Goal: Task Accomplishment & Management: Complete application form

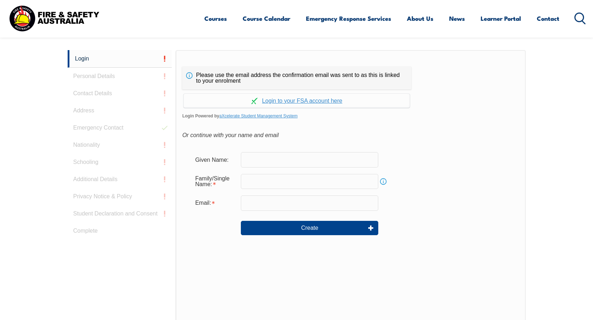
scroll to position [191, 0]
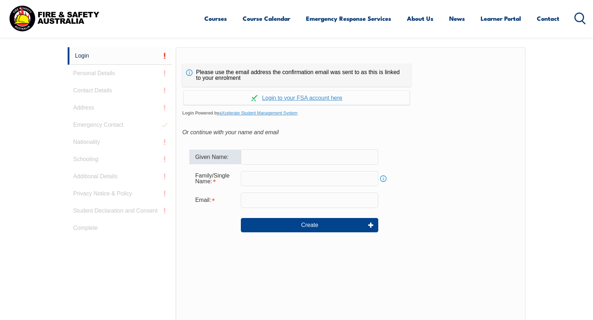
click at [344, 157] on input "text" at bounding box center [309, 156] width 137 height 15
type input "Ryan"
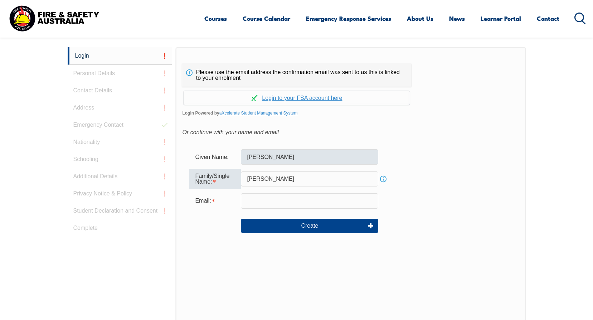
type input "Langmaid"
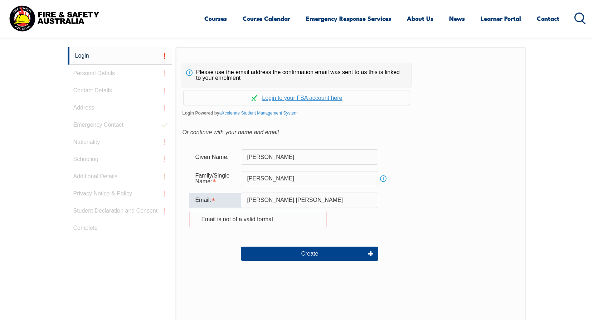
type input "ryan.langmaid@teamglobalexp.com"
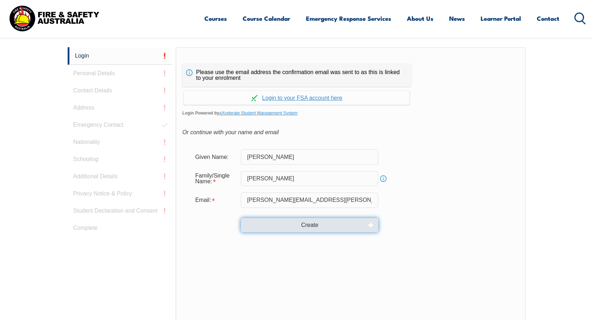
click at [310, 224] on button "Create" at bounding box center [309, 225] width 137 height 14
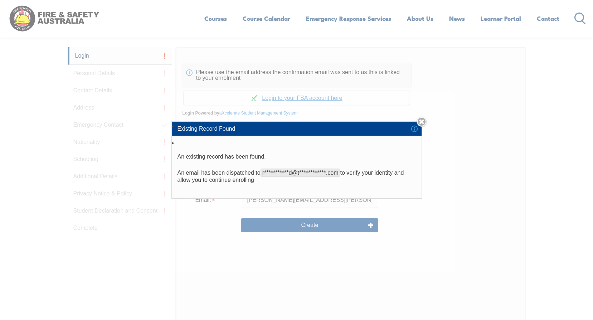
click at [468, 170] on div "**********" at bounding box center [296, 160] width 593 height 320
click at [425, 123] on link "Close" at bounding box center [422, 122] width 10 height 10
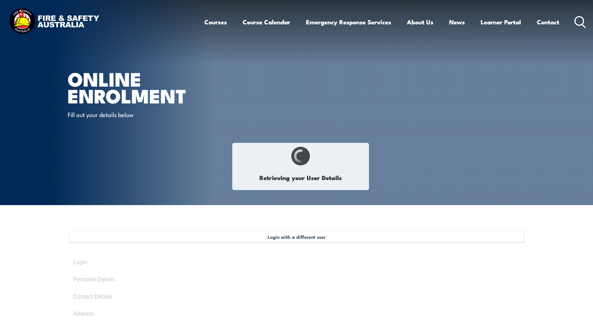
type input "[PERSON_NAME]"
type input "November 17, 1983"
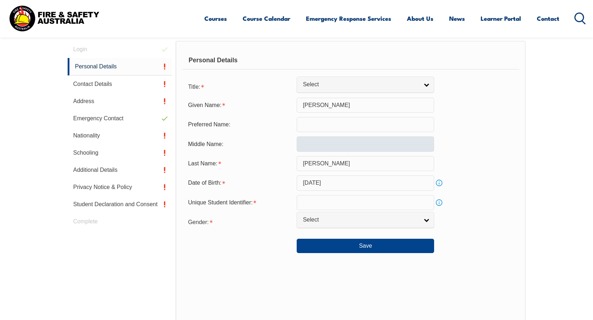
scroll to position [217, 0]
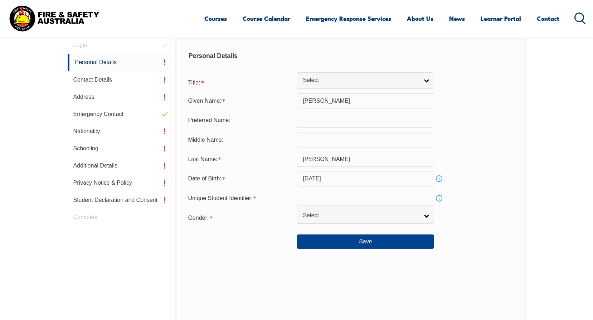
click at [439, 199] on link "Info" at bounding box center [439, 198] width 10 height 10
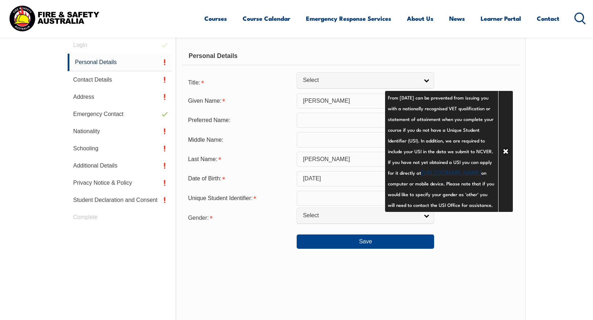
click at [453, 176] on link "https://www.usi.gov.au/your-usi/create-usi" at bounding box center [451, 172] width 60 height 9
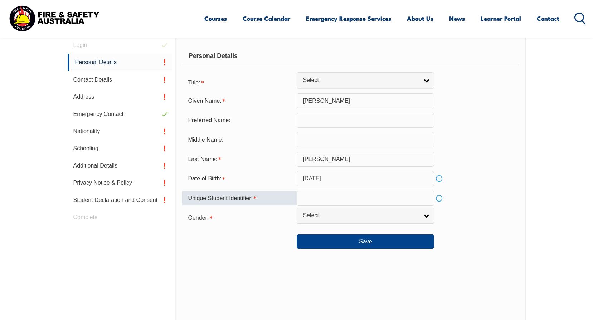
click at [341, 197] on input "text" at bounding box center [365, 198] width 137 height 15
type input "SN59E2K83D"
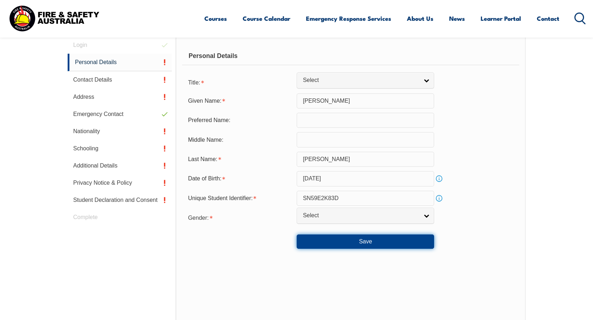
click at [398, 247] on button "Save" at bounding box center [365, 241] width 137 height 14
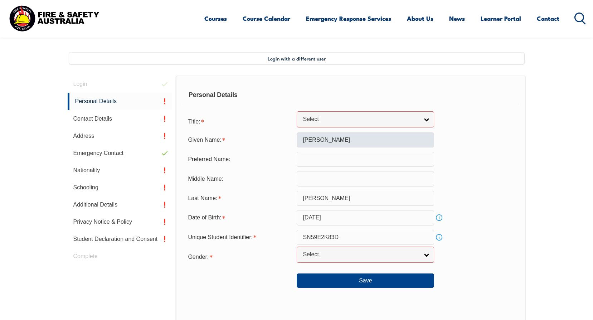
scroll to position [181, 0]
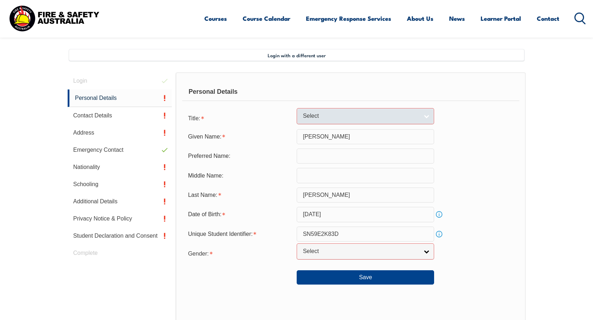
click at [428, 113] on link "Select" at bounding box center [365, 116] width 137 height 16
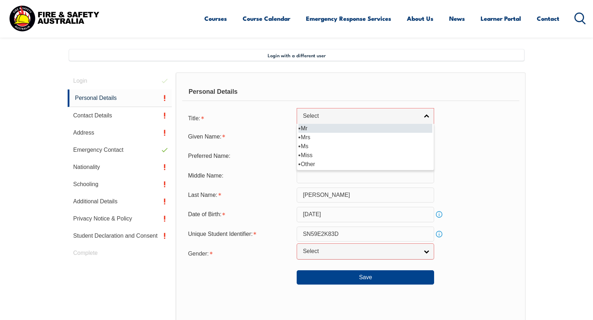
click at [364, 130] on li "Mr" at bounding box center [366, 128] width 134 height 9
select select "Mr"
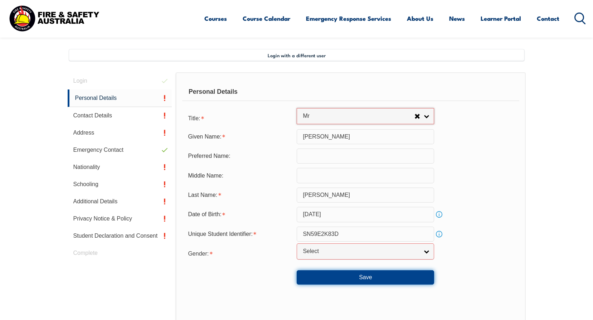
click at [370, 278] on button "Save" at bounding box center [365, 277] width 137 height 14
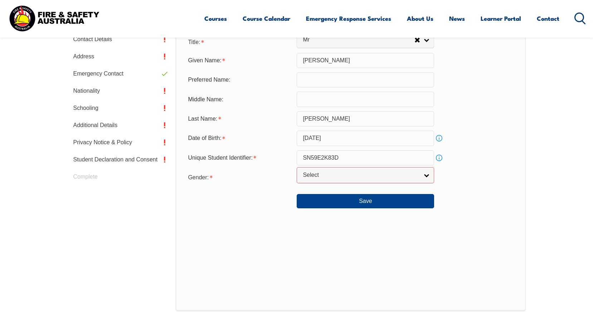
scroll to position [245, 0]
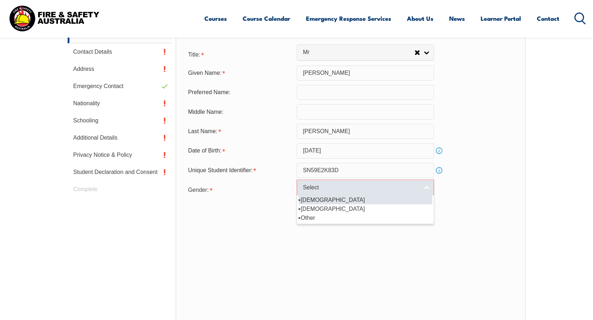
click at [430, 189] on link "Select" at bounding box center [365, 188] width 137 height 16
click at [311, 198] on li "Male" at bounding box center [366, 199] width 134 height 9
select select "M"
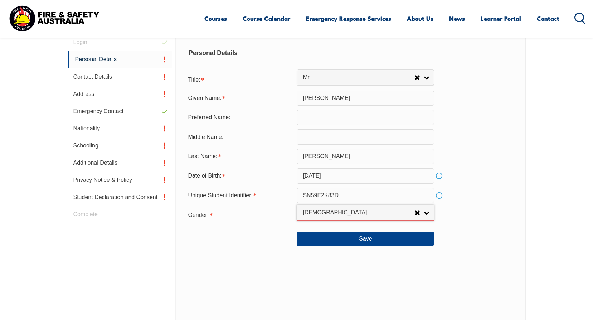
scroll to position [209, 0]
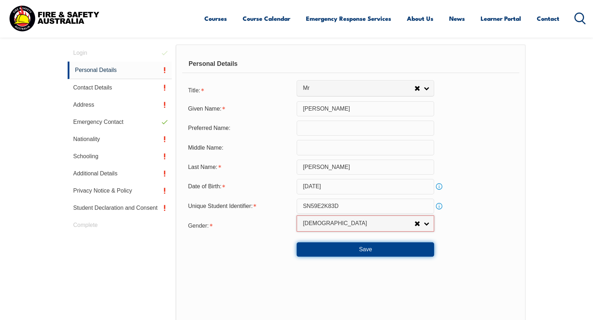
click at [374, 251] on button "Save" at bounding box center [365, 249] width 137 height 14
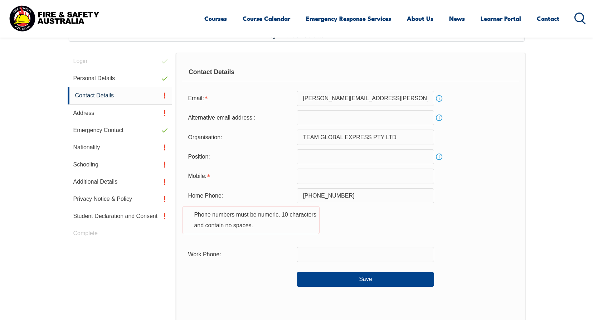
scroll to position [195, 0]
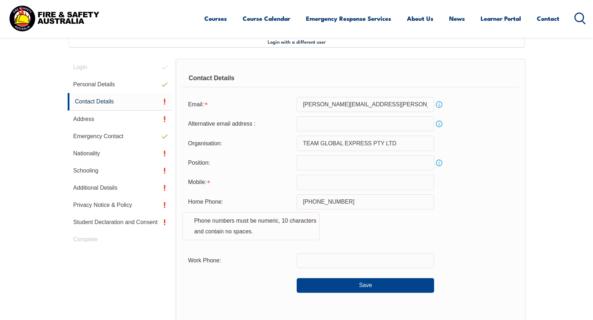
click at [439, 163] on link "Info" at bounding box center [439, 163] width 10 height 10
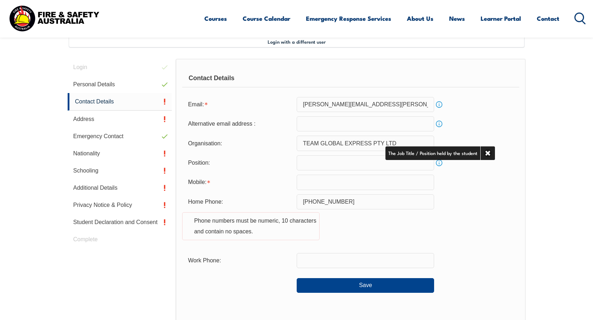
click at [439, 163] on link "Info" at bounding box center [439, 163] width 10 height 10
click at [373, 166] on input "text" at bounding box center [365, 162] width 137 height 15
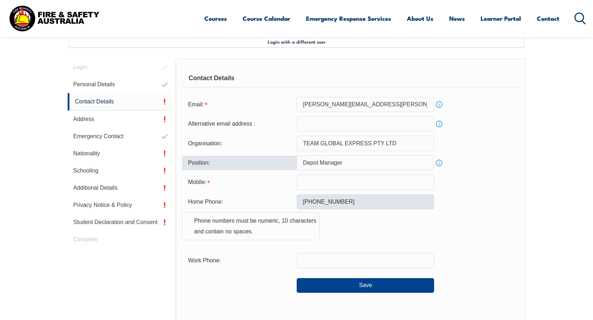
type input "Depot Manager"
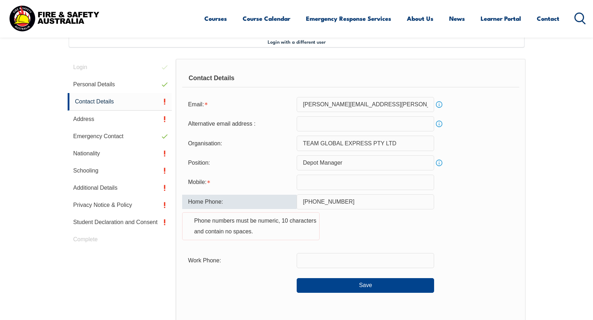
drag, startPoint x: 355, startPoint y: 201, endPoint x: 294, endPoint y: 204, distance: 61.3
click at [294, 204] on div "Home Phone: +61 438 494 867 Phone numbers must be numeric, 10 characters and co…" at bounding box center [350, 221] width 337 height 54
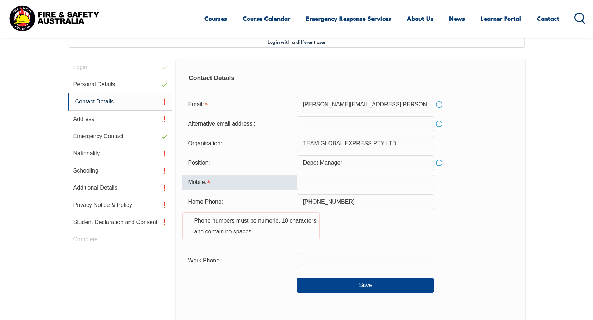
click at [309, 180] on input "text" at bounding box center [365, 182] width 137 height 15
type input "0438494867"
type input "ryan.langmaid@teamglobalexp.com"
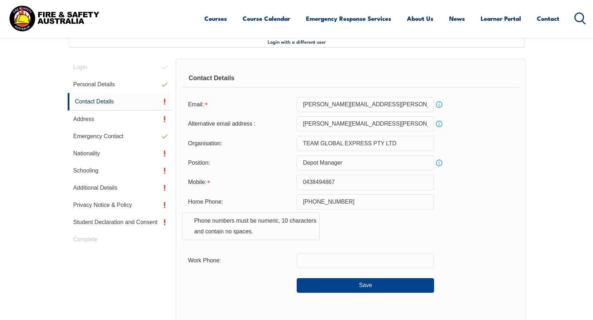
click at [375, 225] on div "Home Phone: +61 438 494 867 Phone numbers must be numeric, 10 characters and co…" at bounding box center [350, 221] width 337 height 54
click at [363, 286] on button "Save" at bounding box center [365, 285] width 137 height 14
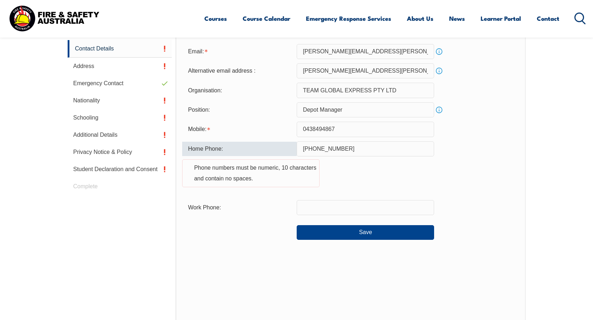
scroll to position [246, 0]
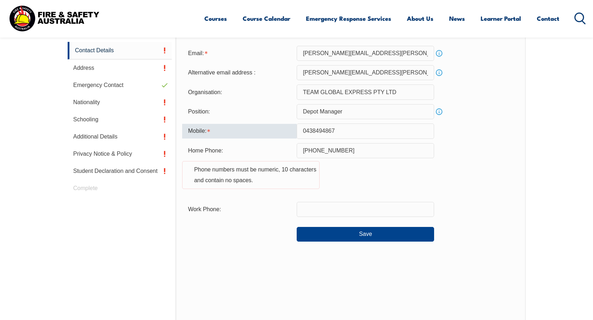
drag, startPoint x: 353, startPoint y: 131, endPoint x: 290, endPoint y: 133, distance: 62.7
click at [290, 133] on div "Mobile: 0438494867" at bounding box center [350, 130] width 337 height 15
paste input "+61 438 49"
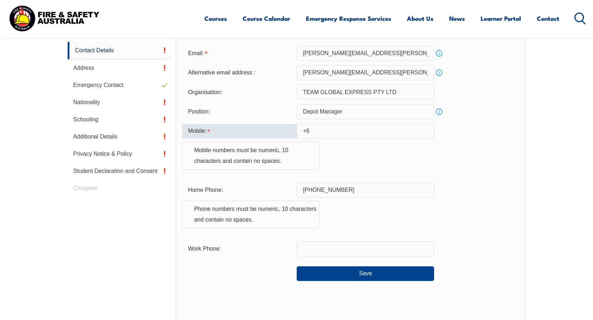
type input "+"
type input "0438494867"
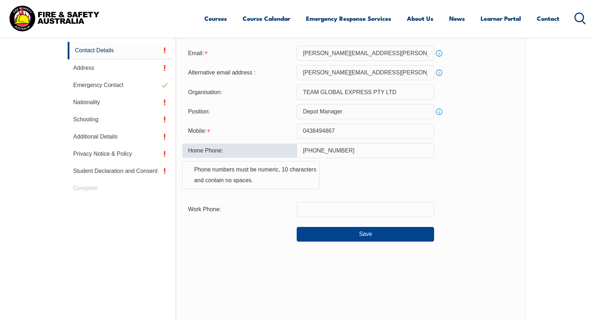
drag, startPoint x: 399, startPoint y: 151, endPoint x: 282, endPoint y: 151, distance: 117.0
click at [282, 151] on div "Home Phone: +61 438 494 867 Phone numbers must be numeric, 10 characters and co…" at bounding box center [350, 170] width 337 height 54
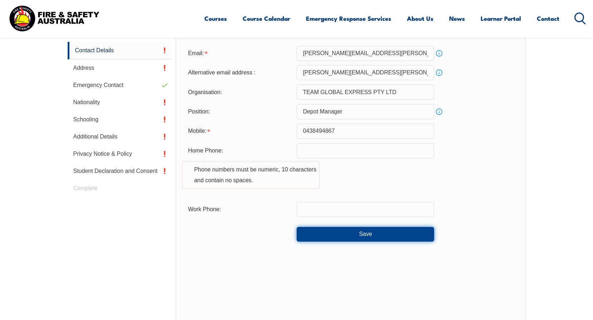
click at [357, 238] on button "Save" at bounding box center [365, 234] width 137 height 14
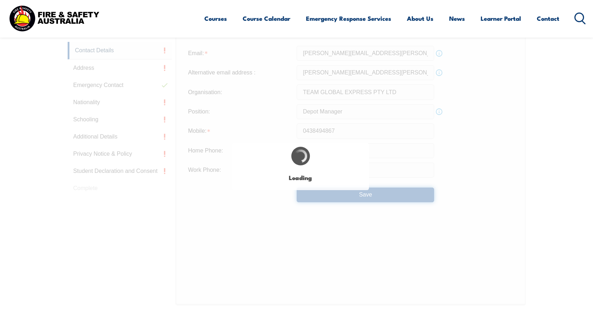
type input "+61 438 494 867"
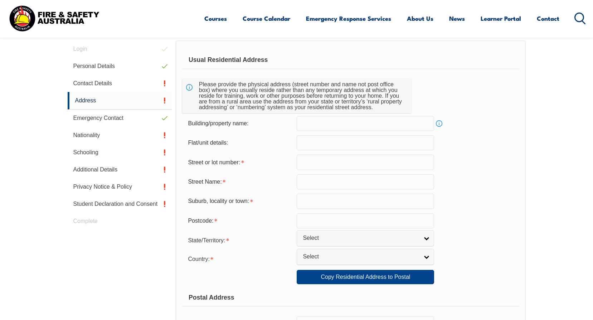
scroll to position [195, 0]
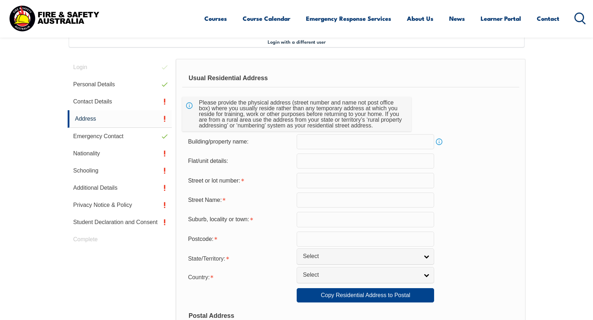
click at [365, 182] on input "text" at bounding box center [365, 180] width 137 height 15
type input "1"
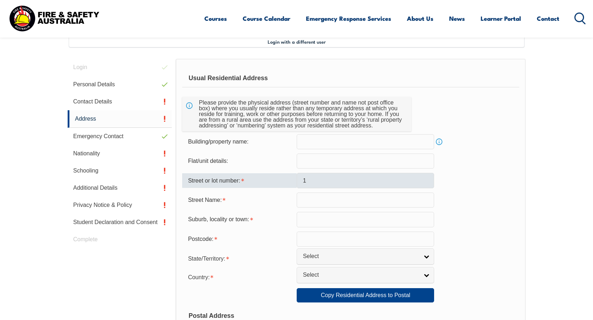
type input "Robinson Street"
type input "Sunshine"
type input "3020"
select select "1101"
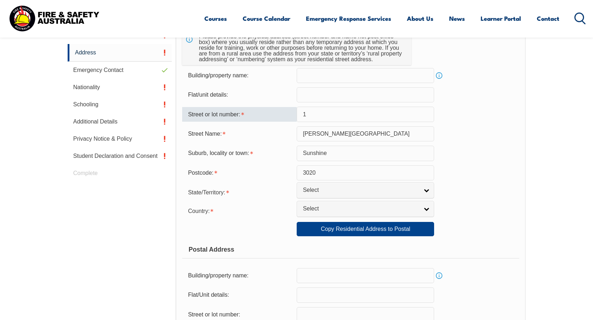
scroll to position [267, 0]
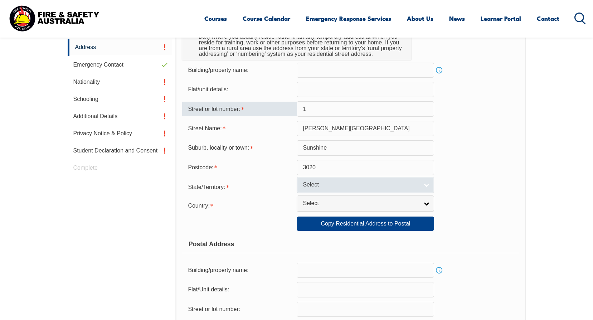
type input "1"
click at [425, 186] on link "Select" at bounding box center [365, 185] width 137 height 16
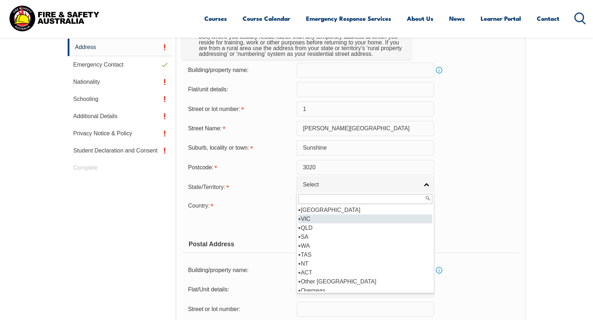
click at [315, 219] on li "VIC" at bounding box center [366, 218] width 134 height 9
select select "VIC"
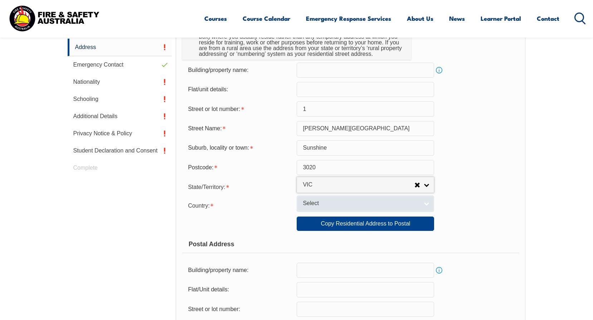
click at [331, 206] on span "Select" at bounding box center [361, 204] width 116 height 8
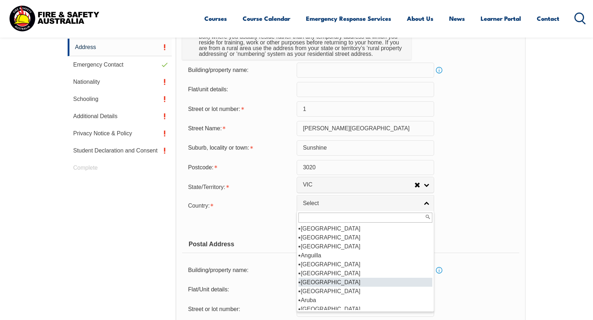
scroll to position [72, 0]
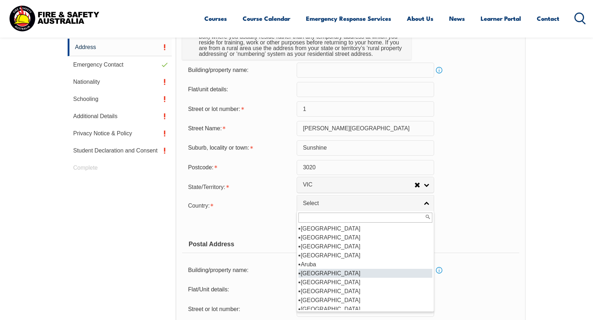
click at [327, 272] on li "Australia" at bounding box center [366, 273] width 134 height 9
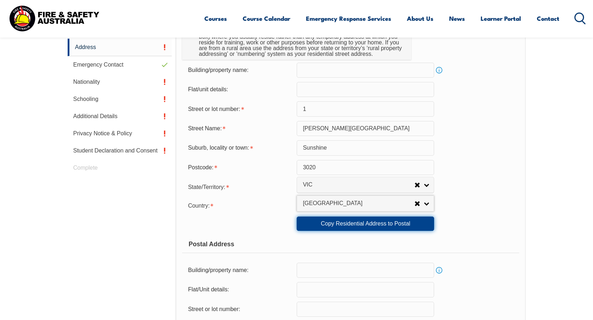
click at [371, 225] on link "Copy Residential Address to Postal" at bounding box center [365, 224] width 137 height 14
type input "1"
type input "Robinson Street"
type input "Sunshine"
select select "VIC"
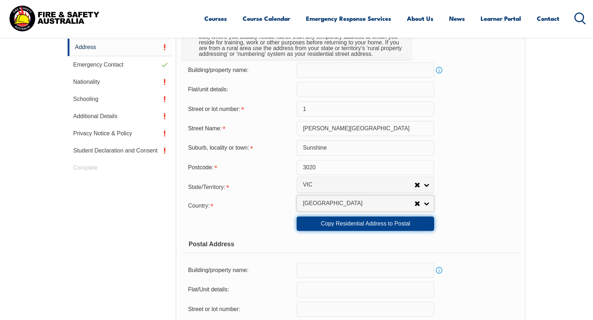
type input "3020"
select select "1101"
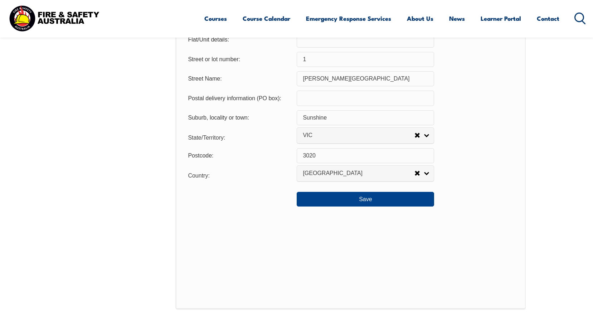
scroll to position [517, 0]
click at [367, 202] on button "Save" at bounding box center [365, 198] width 137 height 14
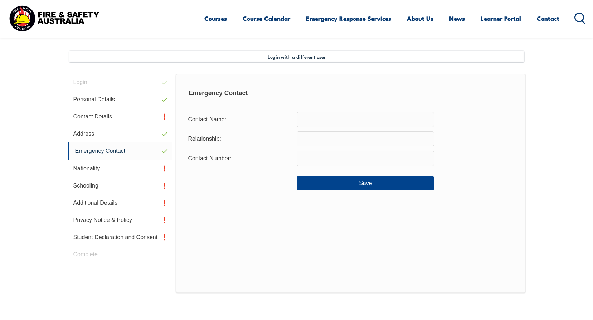
scroll to position [195, 0]
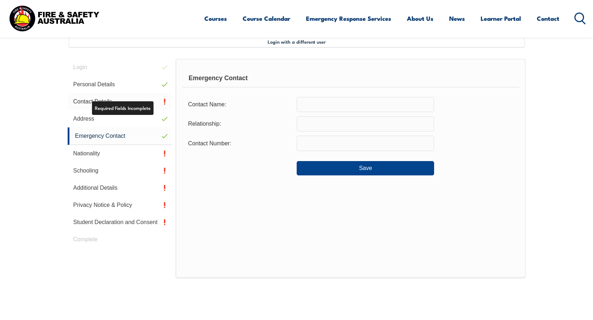
click at [105, 100] on link "Contact Details" at bounding box center [120, 101] width 105 height 17
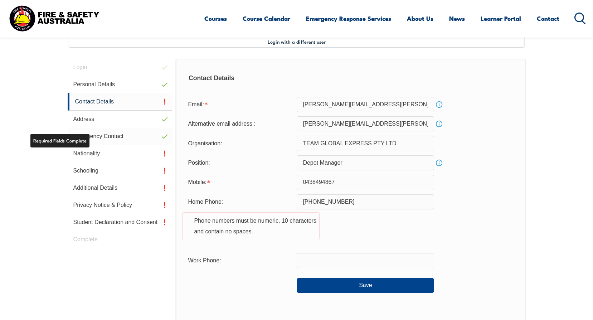
click at [115, 137] on link "Emergency Contact" at bounding box center [120, 136] width 105 height 17
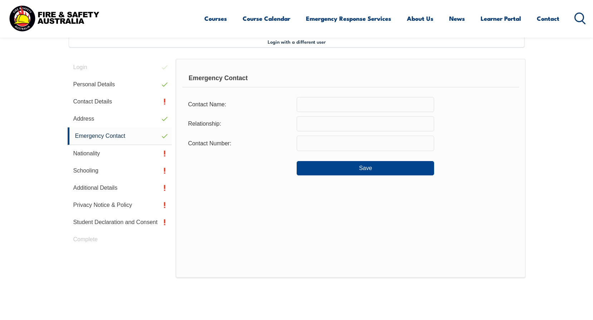
click at [317, 106] on input "text" at bounding box center [365, 104] width 137 height 15
type input "Betsy Owens"
click at [349, 125] on input "text" at bounding box center [365, 123] width 137 height 15
type input "Partner"
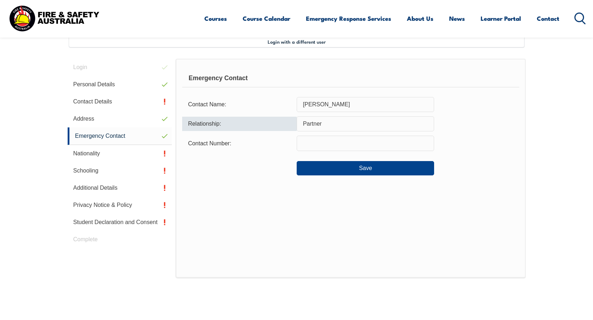
click at [328, 140] on input "text" at bounding box center [365, 143] width 137 height 15
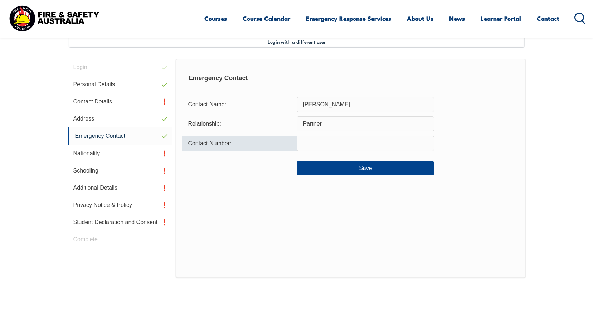
type input "0421257513"
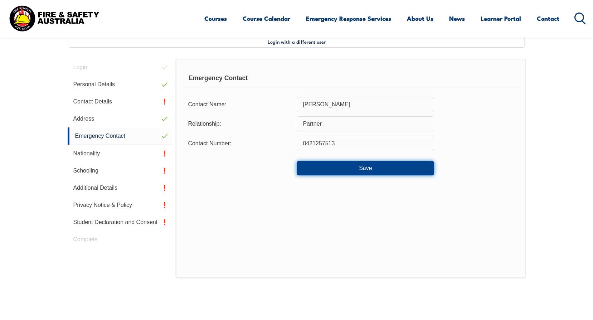
click at [353, 167] on button "Save" at bounding box center [365, 168] width 137 height 14
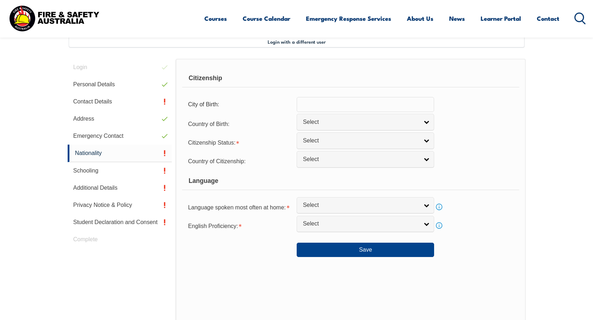
click at [392, 105] on input "text" at bounding box center [365, 104] width 137 height 15
click at [456, 103] on div "City of Birth:" at bounding box center [350, 104] width 337 height 15
click at [400, 102] on input "text" at bounding box center [365, 104] width 137 height 15
type input "Townsville"
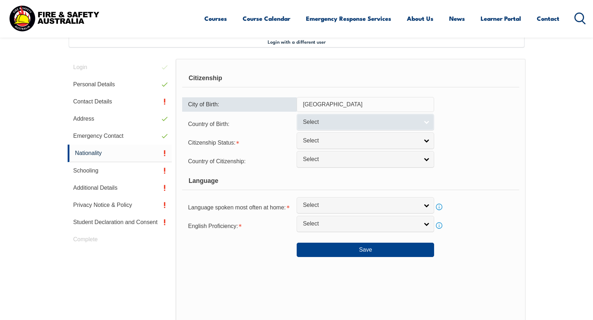
click at [421, 121] on link "Select" at bounding box center [365, 122] width 137 height 16
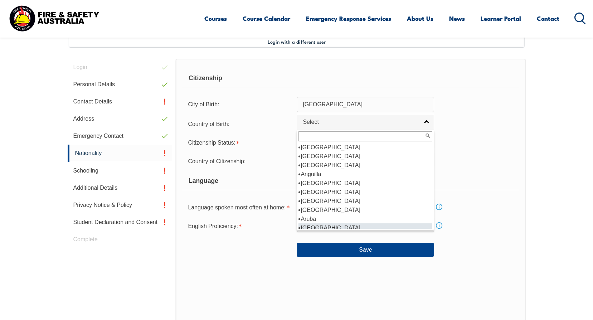
scroll to position [72, 0]
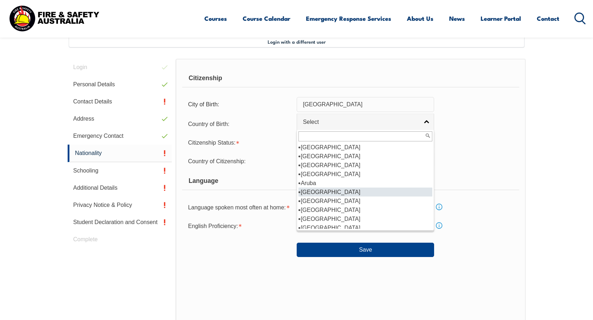
click at [322, 192] on li "Australia" at bounding box center [366, 192] width 134 height 9
select select "1101"
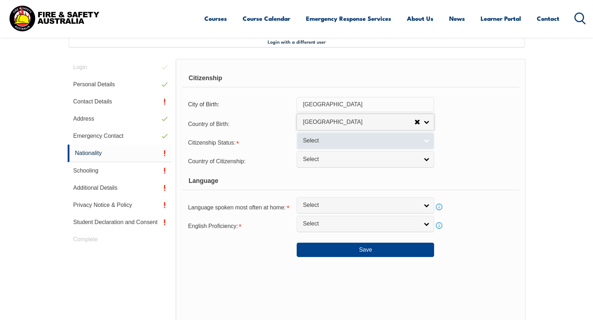
click at [329, 141] on span "Select" at bounding box center [361, 141] width 116 height 8
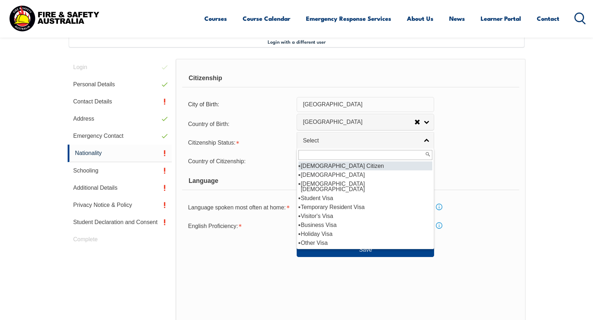
click at [326, 166] on li "Australian Citizen" at bounding box center [366, 165] width 134 height 9
select select "1"
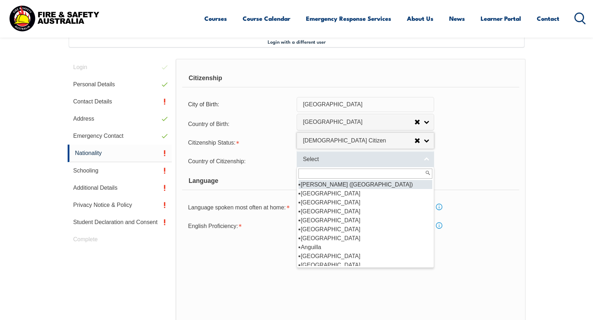
click at [327, 160] on span "Select" at bounding box center [361, 160] width 116 height 8
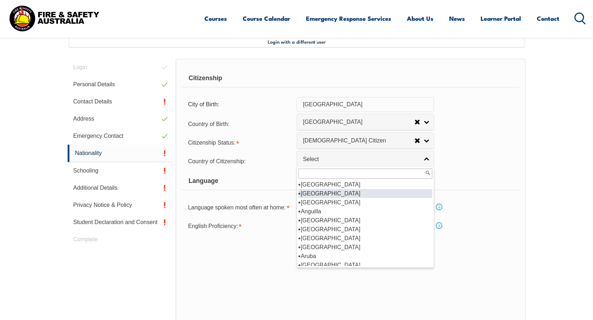
scroll to position [107, 0]
click at [320, 195] on li "Australia" at bounding box center [366, 193] width 134 height 9
select select "1101"
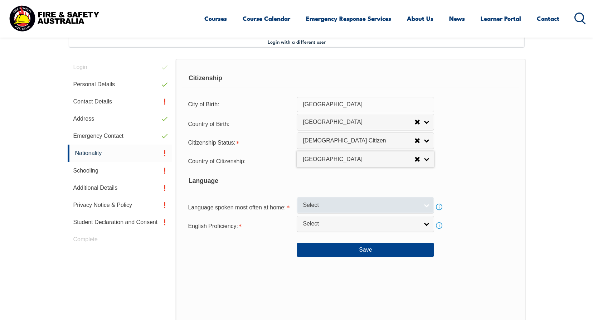
click at [362, 203] on span "Select" at bounding box center [361, 206] width 116 height 8
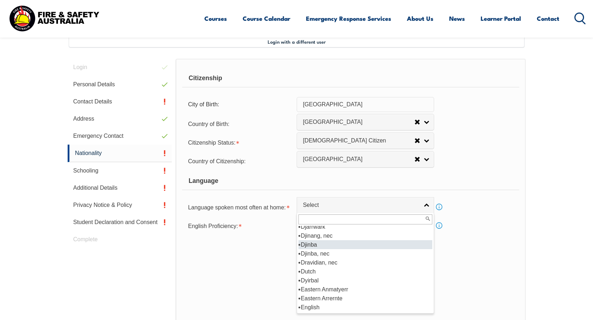
scroll to position [859, 0]
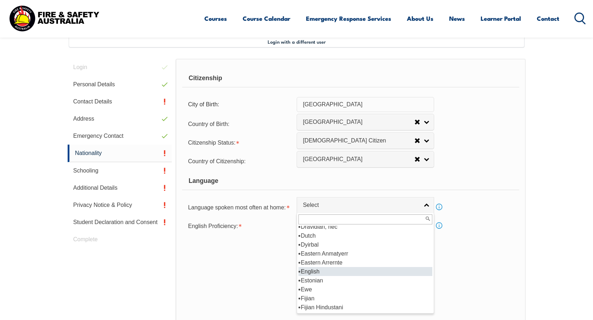
click at [320, 272] on li "English" at bounding box center [366, 271] width 134 height 9
select select "1201"
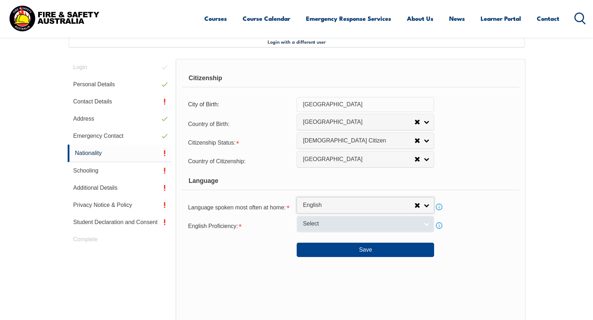
click at [342, 224] on span "Select" at bounding box center [361, 224] width 116 height 8
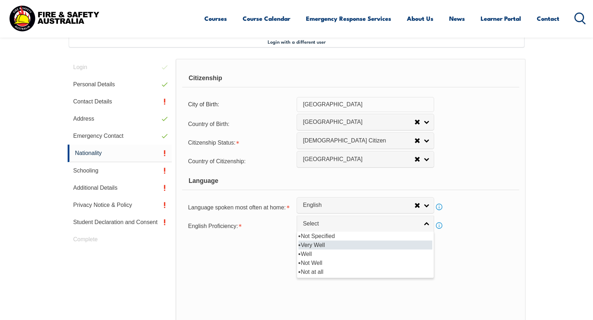
click at [326, 242] on li "Very Well" at bounding box center [366, 245] width 134 height 9
select select "1"
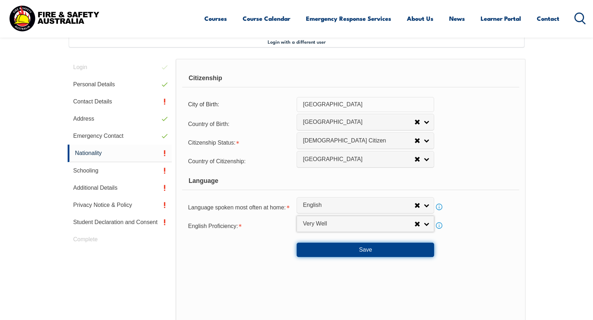
click at [359, 249] on button "Save" at bounding box center [365, 250] width 137 height 14
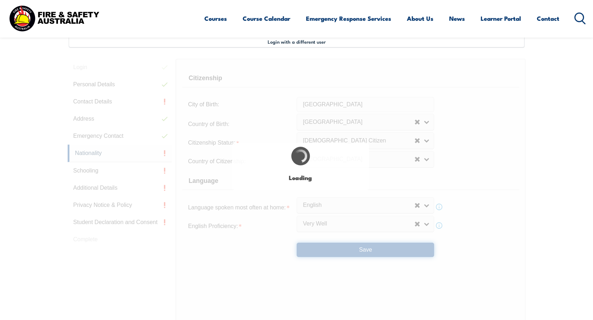
select select "false"
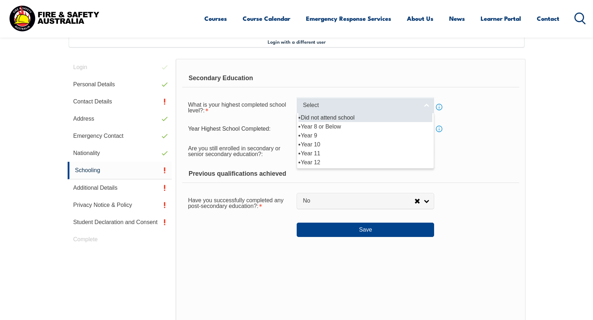
click at [365, 106] on span "Select" at bounding box center [361, 106] width 116 height 8
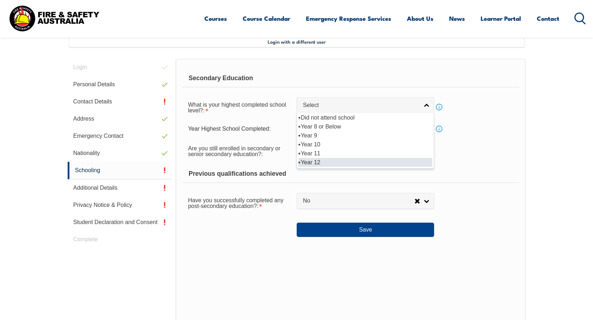
click at [308, 163] on li "Year 12" at bounding box center [366, 162] width 134 height 9
select select "12"
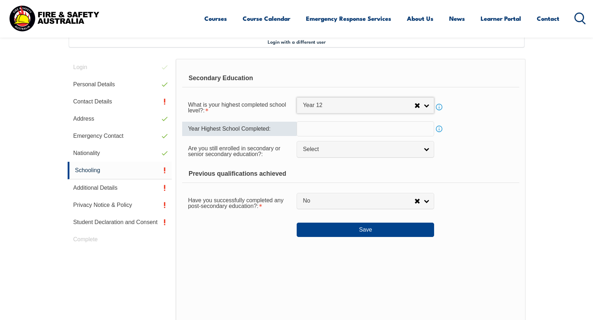
click at [321, 126] on input "text" at bounding box center [365, 128] width 137 height 15
type input "2002"
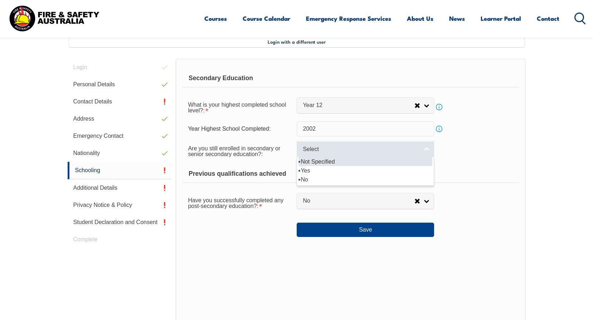
click at [335, 148] on span "Select" at bounding box center [361, 150] width 116 height 8
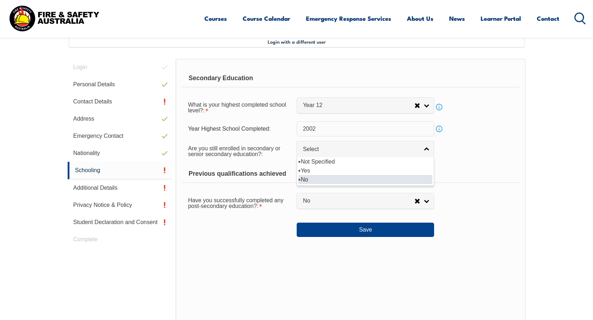
click at [323, 179] on li "No" at bounding box center [366, 179] width 134 height 9
select select "false"
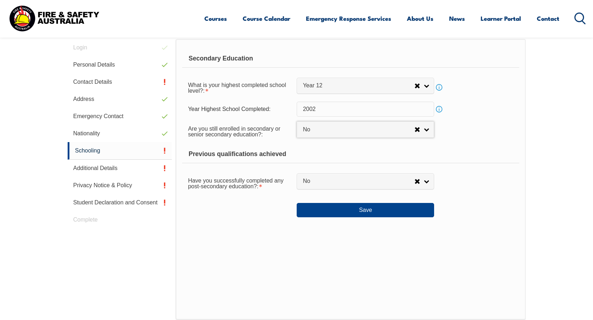
scroll to position [231, 0]
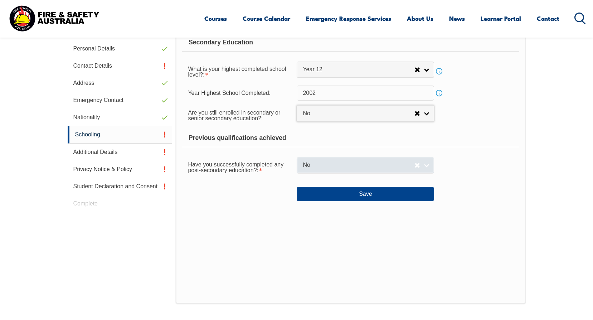
click at [359, 168] on span "No" at bounding box center [359, 165] width 112 height 8
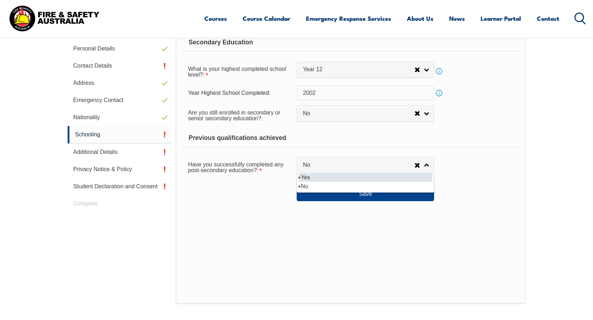
click at [354, 178] on li "Yes" at bounding box center [366, 177] width 134 height 9
select select "true"
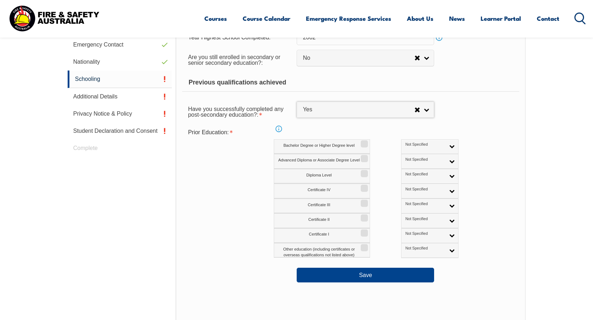
scroll to position [302, 0]
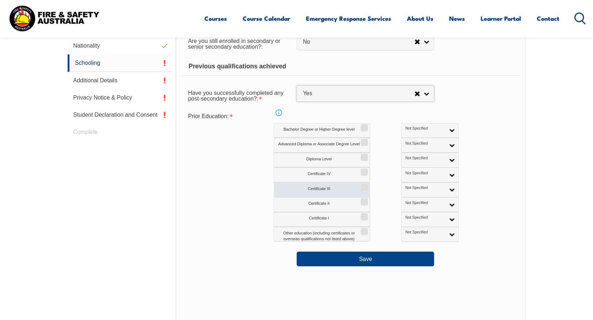
click at [364, 185] on input "Certificate III" at bounding box center [363, 184] width 4 height 1
checkbox input "true"
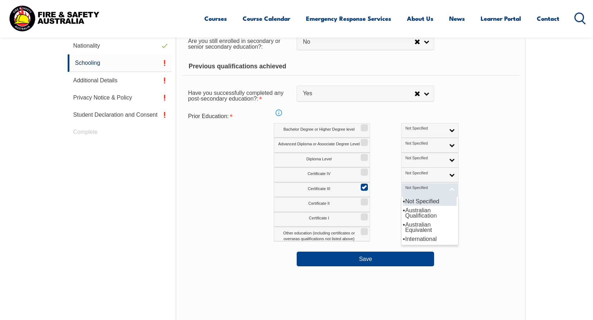
click at [417, 189] on link "Not Specified" at bounding box center [429, 190] width 57 height 15
click at [411, 210] on li "Australian Qualification" at bounding box center [430, 213] width 54 height 14
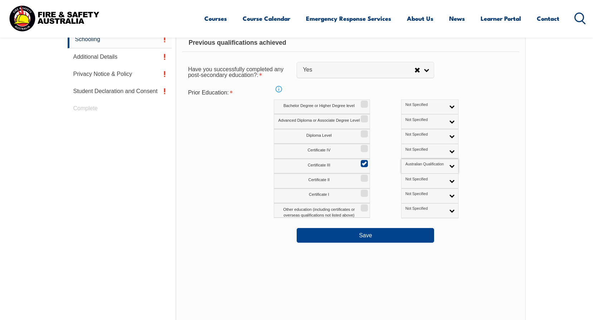
scroll to position [338, 0]
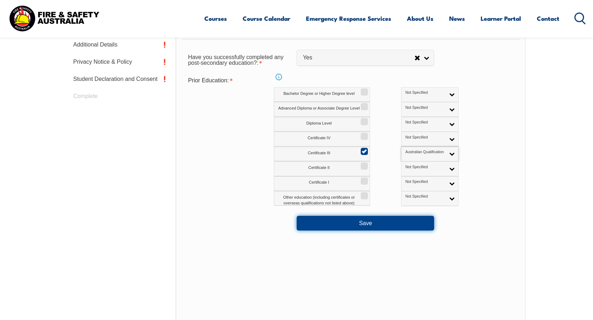
click at [391, 220] on button "Save" at bounding box center [365, 223] width 137 height 14
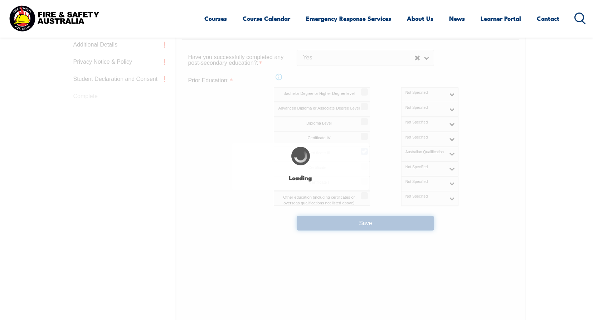
select select
select select "false"
select select "true"
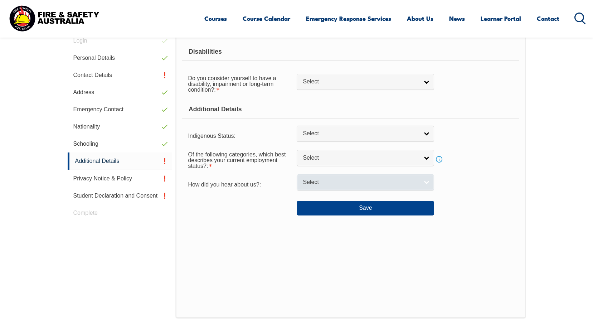
scroll to position [195, 0]
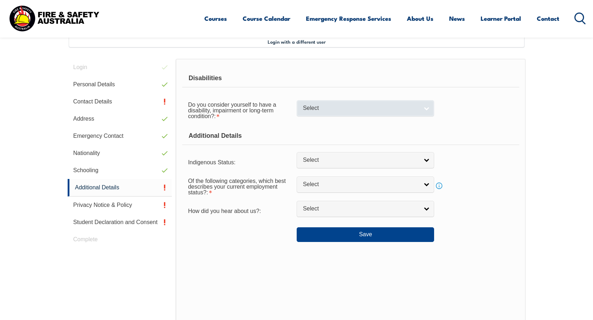
click at [375, 110] on span "Select" at bounding box center [361, 109] width 116 height 8
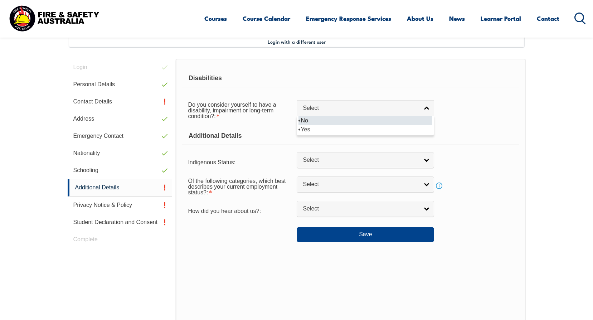
click at [374, 122] on li "No" at bounding box center [366, 120] width 134 height 9
select select "false"
click at [367, 159] on span "Select" at bounding box center [361, 160] width 116 height 8
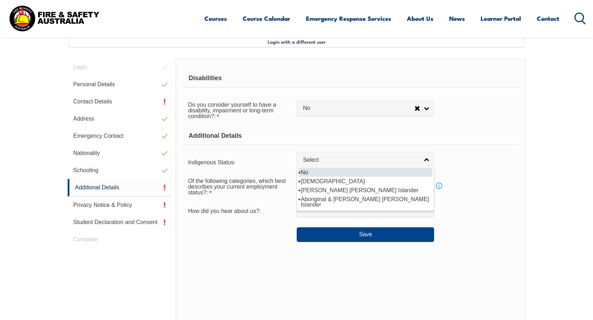
click at [343, 174] on li "No" at bounding box center [366, 172] width 134 height 9
select select "4"
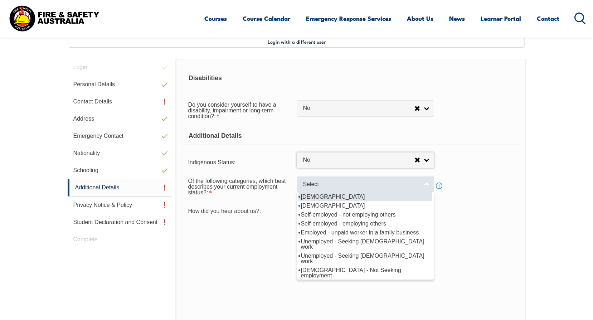
click at [337, 183] on span "Select" at bounding box center [361, 185] width 116 height 8
click at [322, 198] on li "Full-time employee" at bounding box center [366, 196] width 134 height 9
select select "1"
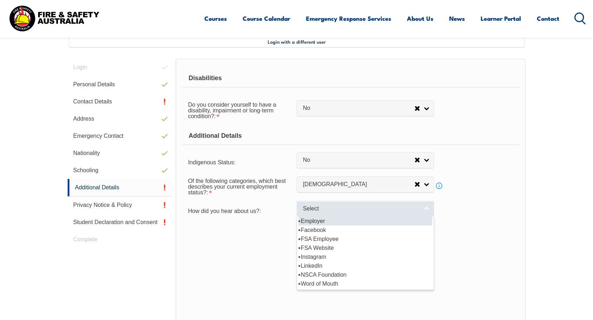
click at [325, 208] on span "Select" at bounding box center [361, 209] width 116 height 8
click at [323, 222] on li "Employer" at bounding box center [366, 221] width 134 height 9
select select "8019"
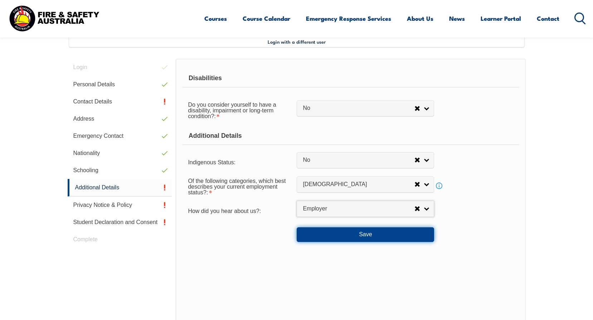
click at [357, 238] on button "Save" at bounding box center [365, 234] width 137 height 14
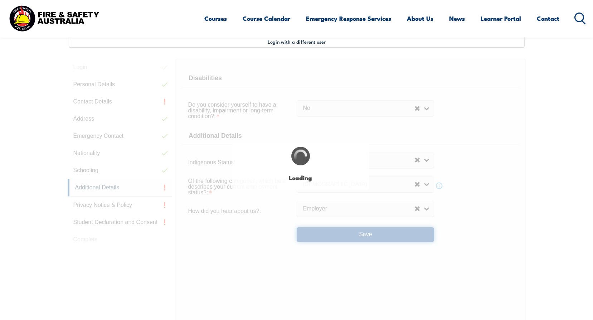
select select "false"
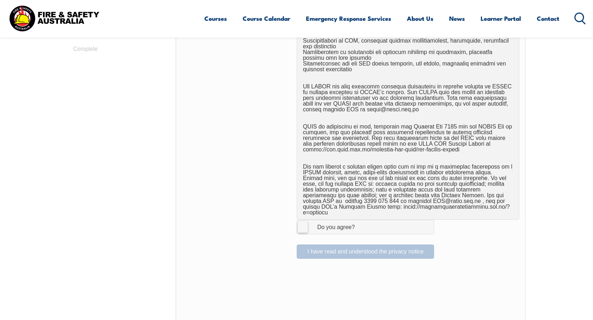
scroll to position [410, 0]
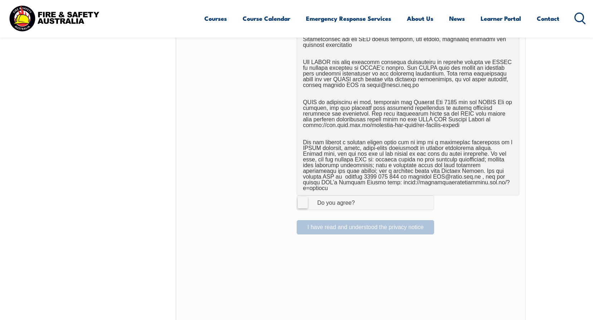
click at [303, 197] on label "I Agree Do you agree?" at bounding box center [365, 202] width 137 height 14
click at [360, 197] on input "I Agree Do you agree?" at bounding box center [366, 203] width 12 height 14
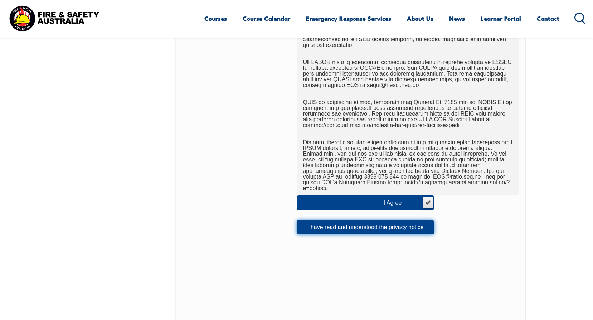
click at [365, 224] on button "I have read and understood the privacy notice" at bounding box center [365, 227] width 137 height 14
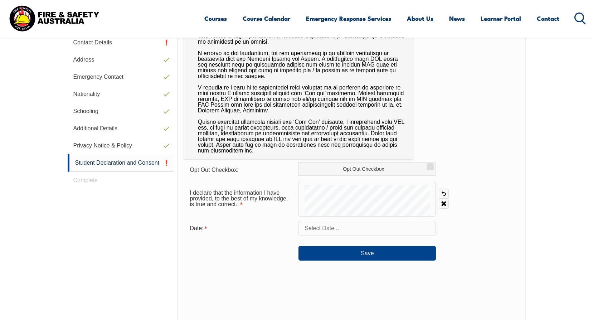
scroll to position [267, 0]
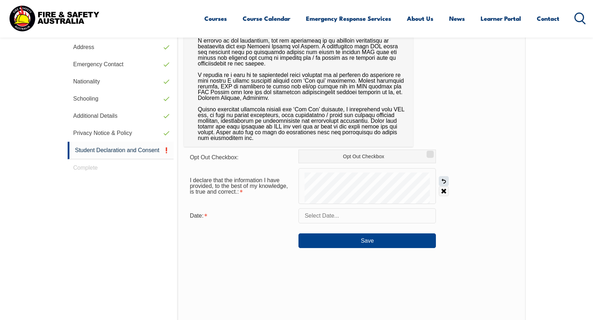
click at [444, 181] on link "Undo" at bounding box center [444, 181] width 10 height 10
click at [382, 216] on input "text" at bounding box center [367, 215] width 137 height 15
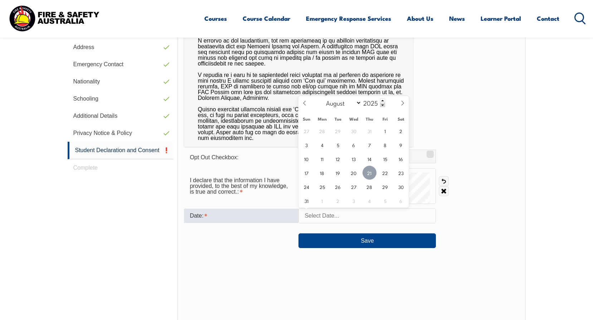
click at [366, 169] on span "21" at bounding box center [370, 173] width 14 height 14
type input "August 21, 2025"
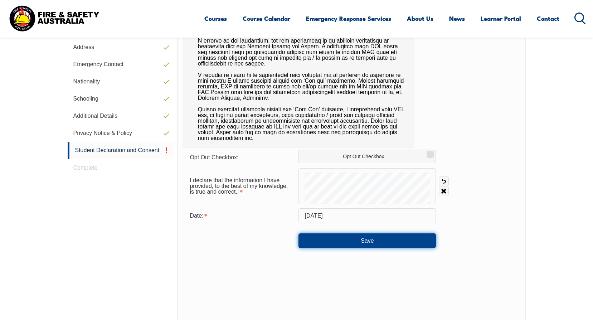
click at [380, 241] on button "Save" at bounding box center [367, 240] width 137 height 14
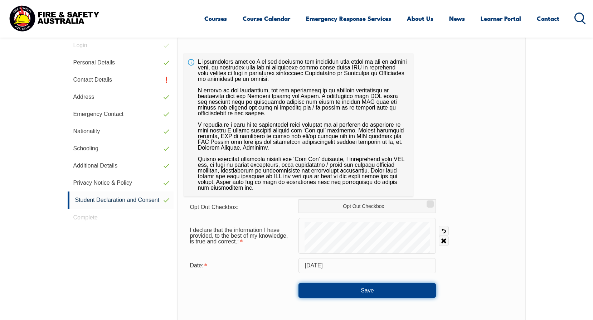
scroll to position [159, 0]
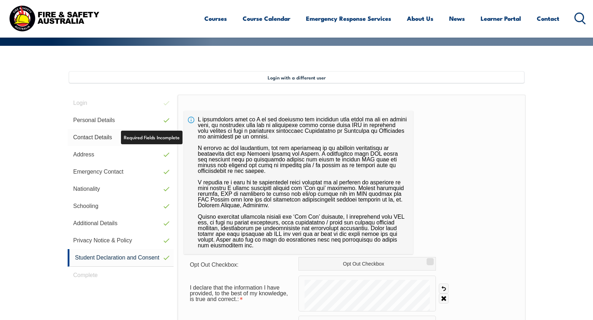
click at [161, 141] on link "Contact Details" at bounding box center [121, 137] width 106 height 17
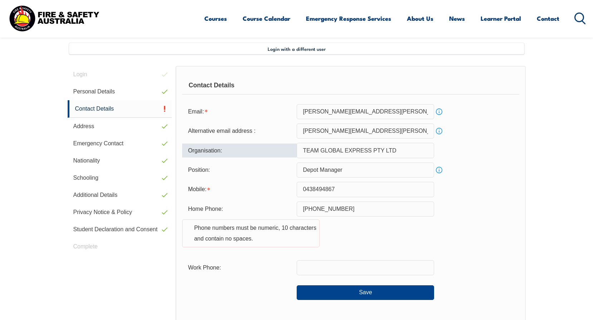
scroll to position [195, 0]
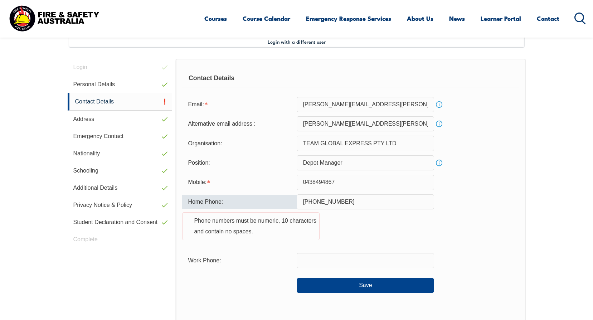
drag, startPoint x: 367, startPoint y: 202, endPoint x: 271, endPoint y: 199, distance: 96.0
click at [272, 200] on div "Home Phone: +61 438 494 867 Phone numbers must be numeric, 10 characters and co…" at bounding box center [350, 221] width 337 height 54
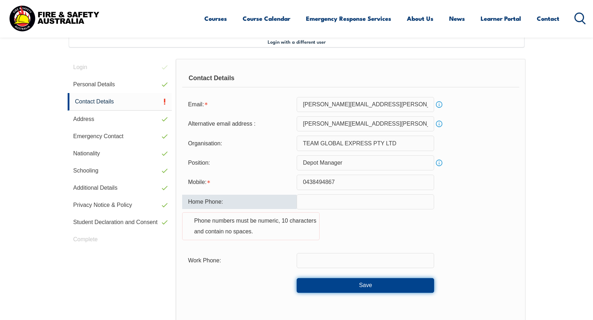
click at [372, 286] on button "Save" at bounding box center [365, 285] width 137 height 14
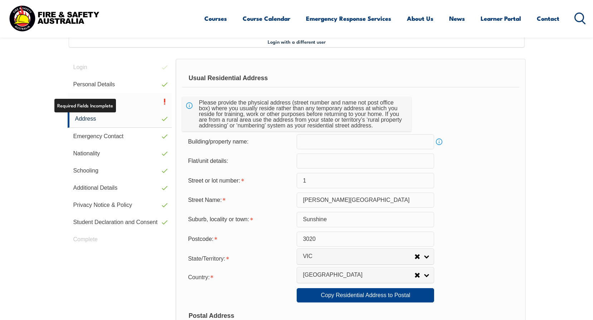
click at [110, 101] on link "Contact Details" at bounding box center [120, 101] width 105 height 17
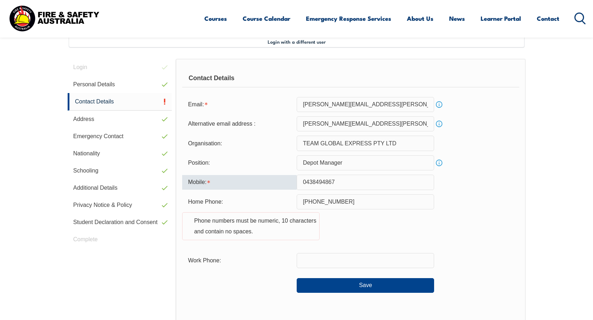
drag, startPoint x: 345, startPoint y: 181, endPoint x: 280, endPoint y: 183, distance: 65.2
click at [280, 183] on div "Mobile: 0438494867" at bounding box center [350, 182] width 337 height 15
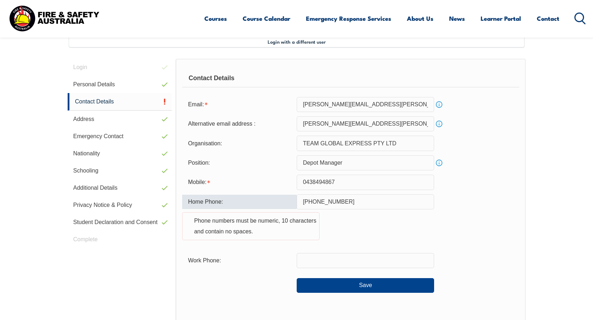
drag, startPoint x: 360, startPoint y: 200, endPoint x: 271, endPoint y: 200, distance: 89.1
click at [272, 201] on div "Home Phone: +61 438 494 867 Phone numbers must be numeric, 10 characters and co…" at bounding box center [350, 221] width 337 height 54
paste input "0438494"
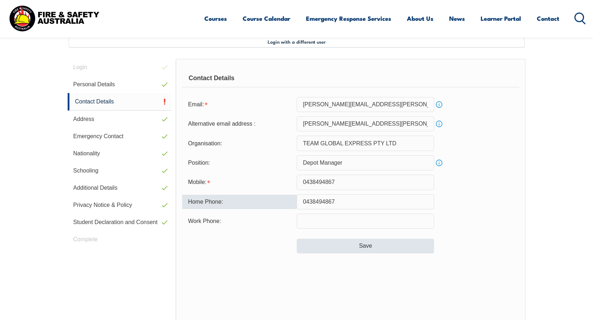
type input "0438494867"
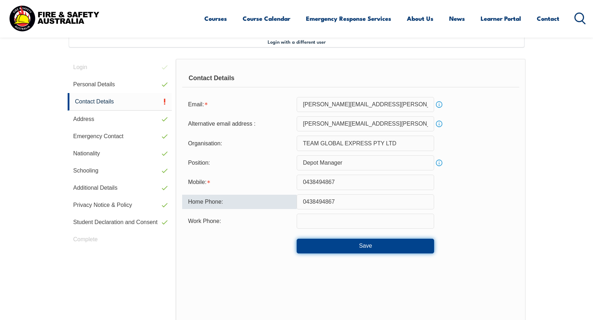
click at [372, 244] on button "Save" at bounding box center [365, 246] width 137 height 14
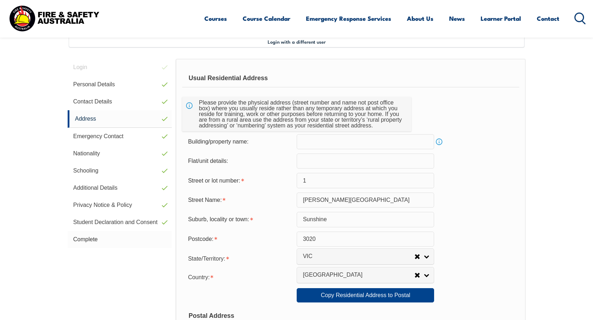
click at [95, 237] on link "Complete" at bounding box center [120, 239] width 105 height 17
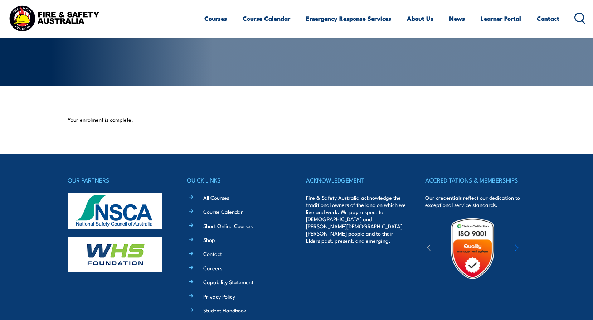
scroll to position [143, 0]
